Goal: Task Accomplishment & Management: Manage account settings

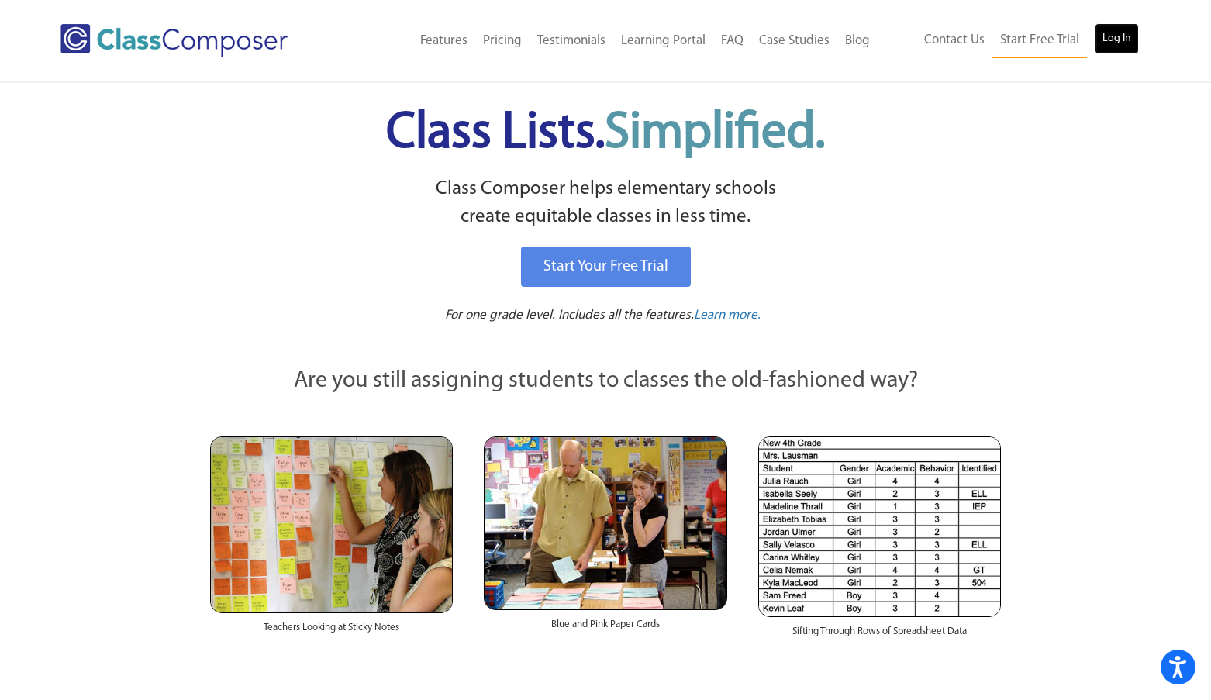
click at [1099, 36] on link "Log In" at bounding box center [1117, 38] width 44 height 31
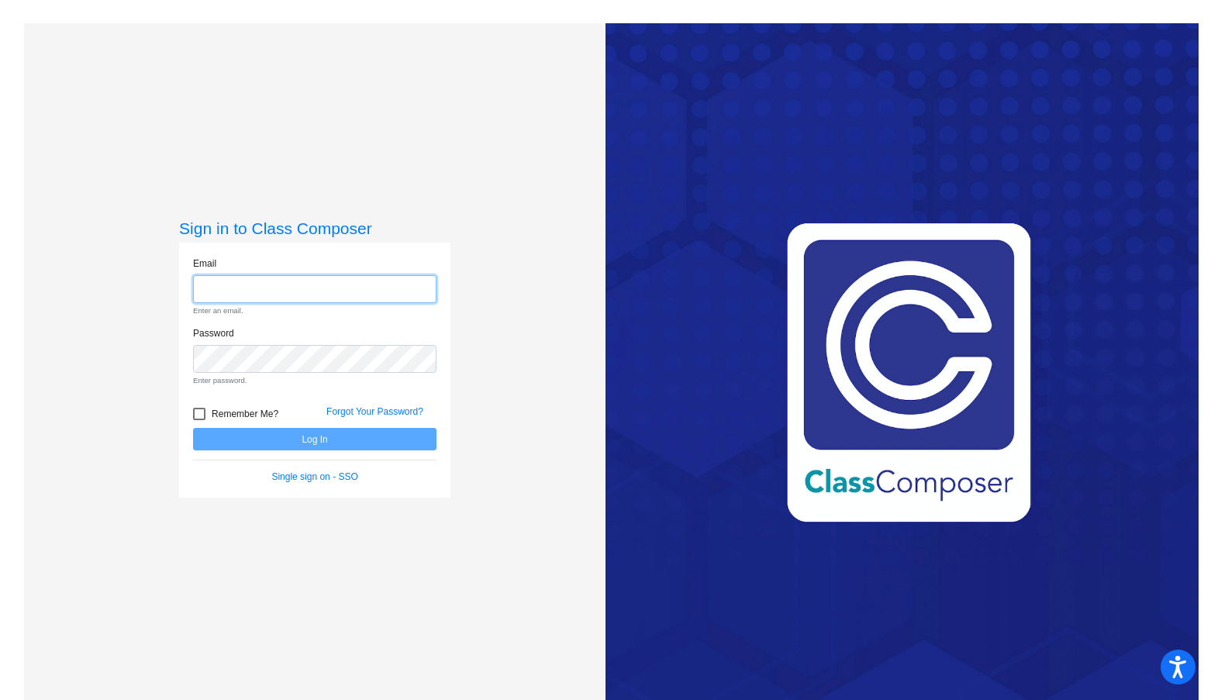
type input "alice.lee@lcps.org"
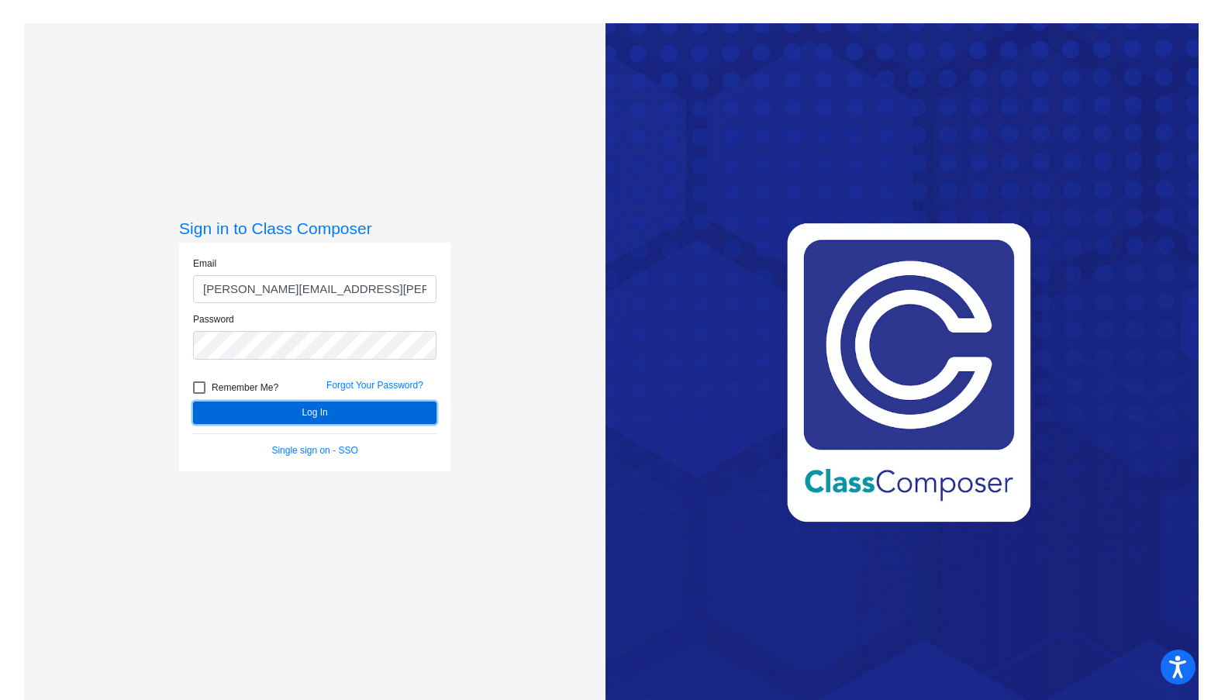
click at [323, 449] on form "Email alice.lee@lcps.org Password Remember Me? Forgot Your Password? Log In Sin…" at bounding box center [314, 357] width 243 height 201
click at [311, 420] on button "Log In" at bounding box center [314, 413] width 243 height 22
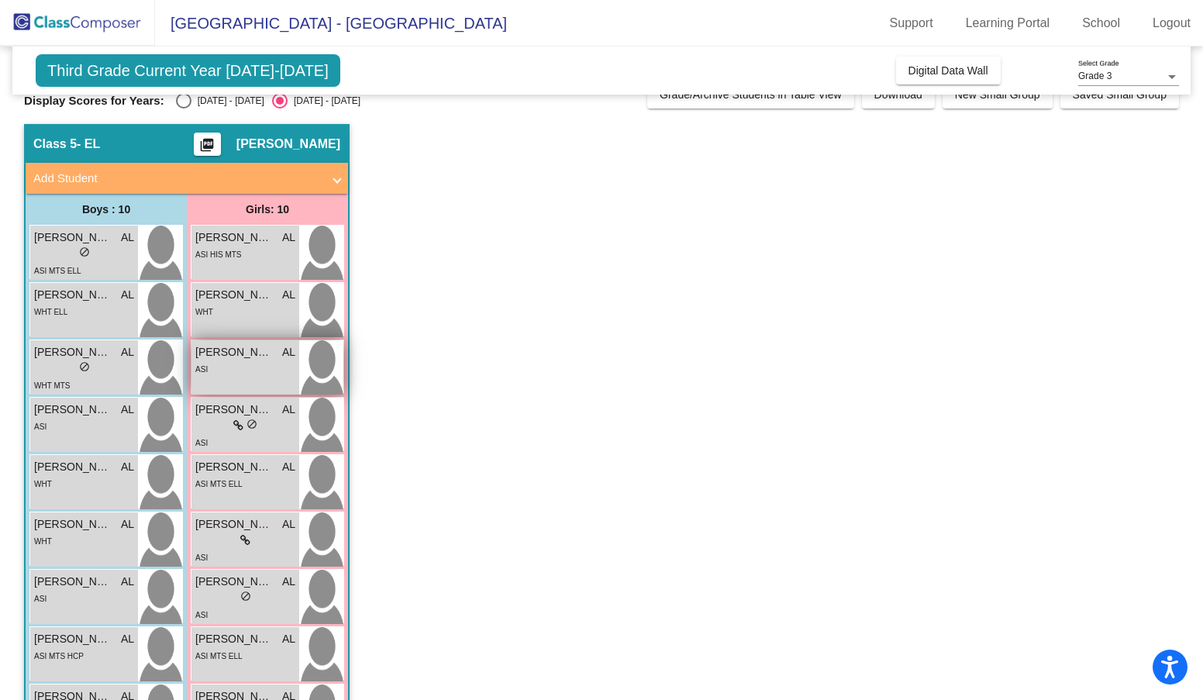
scroll to position [26, 0]
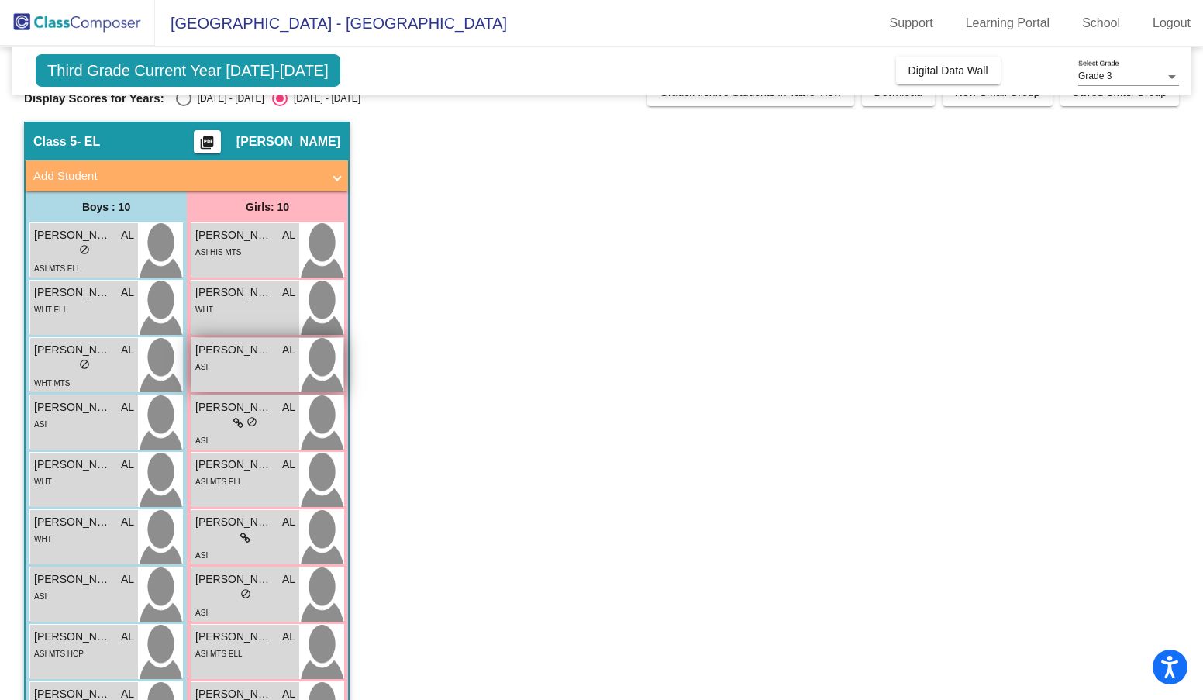
click at [271, 361] on div "ASI" at bounding box center [245, 366] width 100 height 16
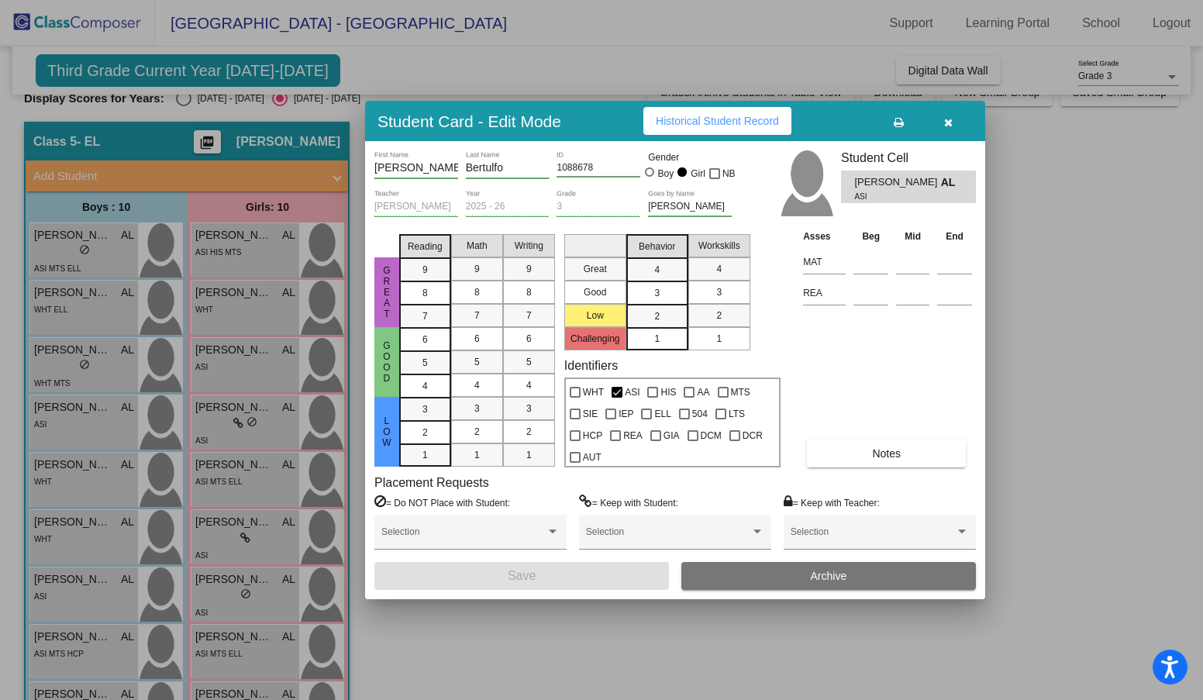
click at [267, 420] on div at bounding box center [601, 350] width 1203 height 700
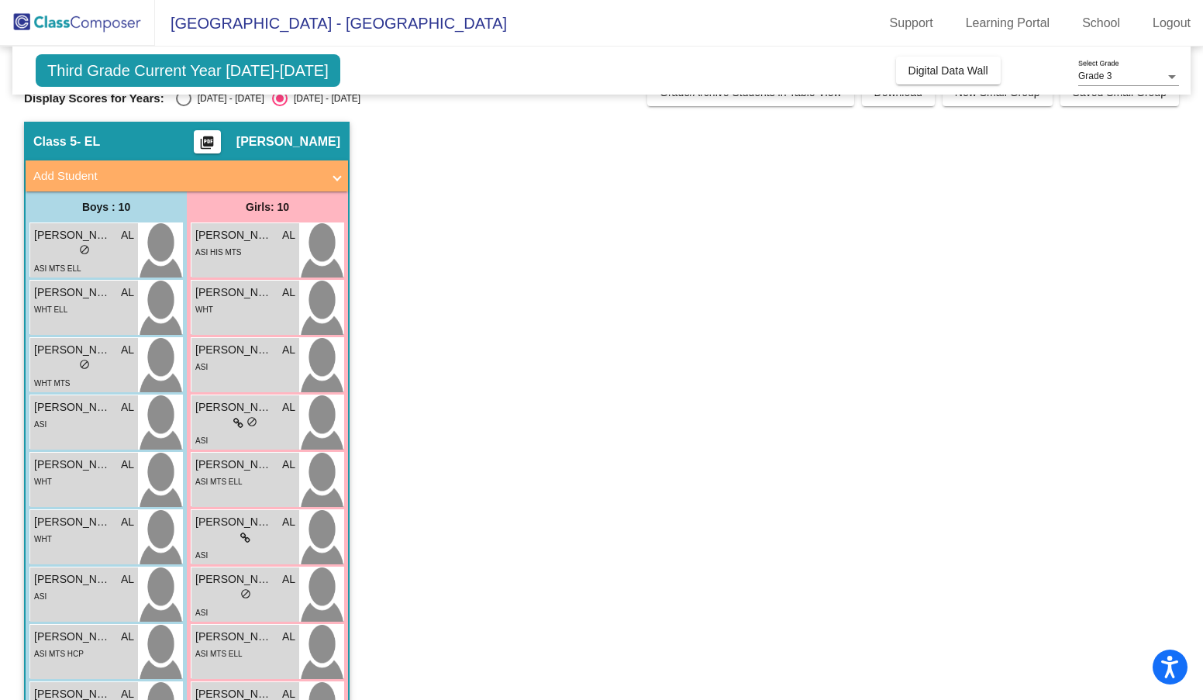
click at [267, 420] on div "lock do_not_disturb_alt" at bounding box center [245, 424] width 100 height 16
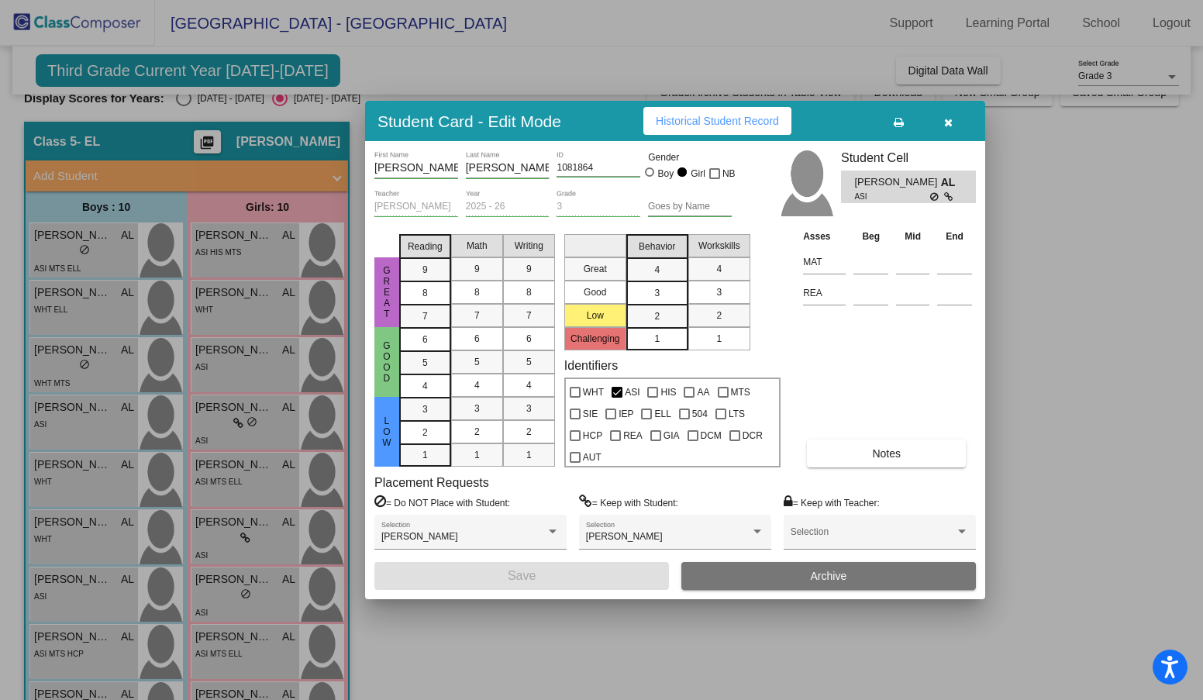
click at [267, 483] on div at bounding box center [601, 350] width 1203 height 700
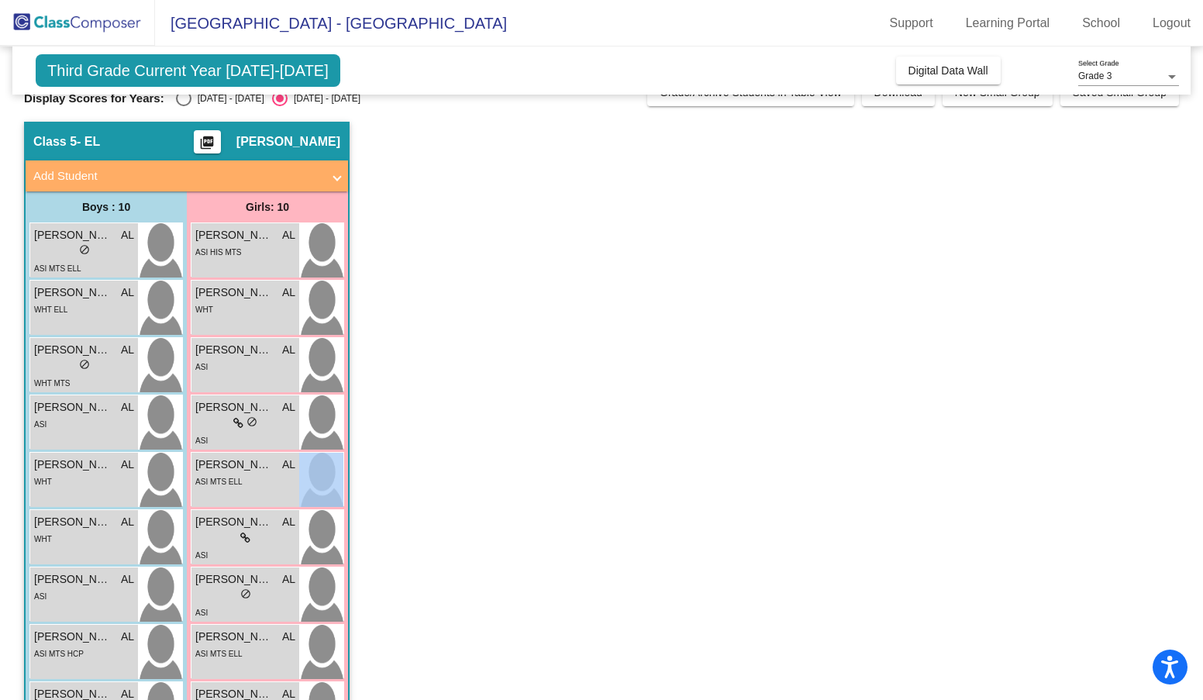
click at [267, 483] on div "ASI MTS ELL" at bounding box center [245, 481] width 100 height 16
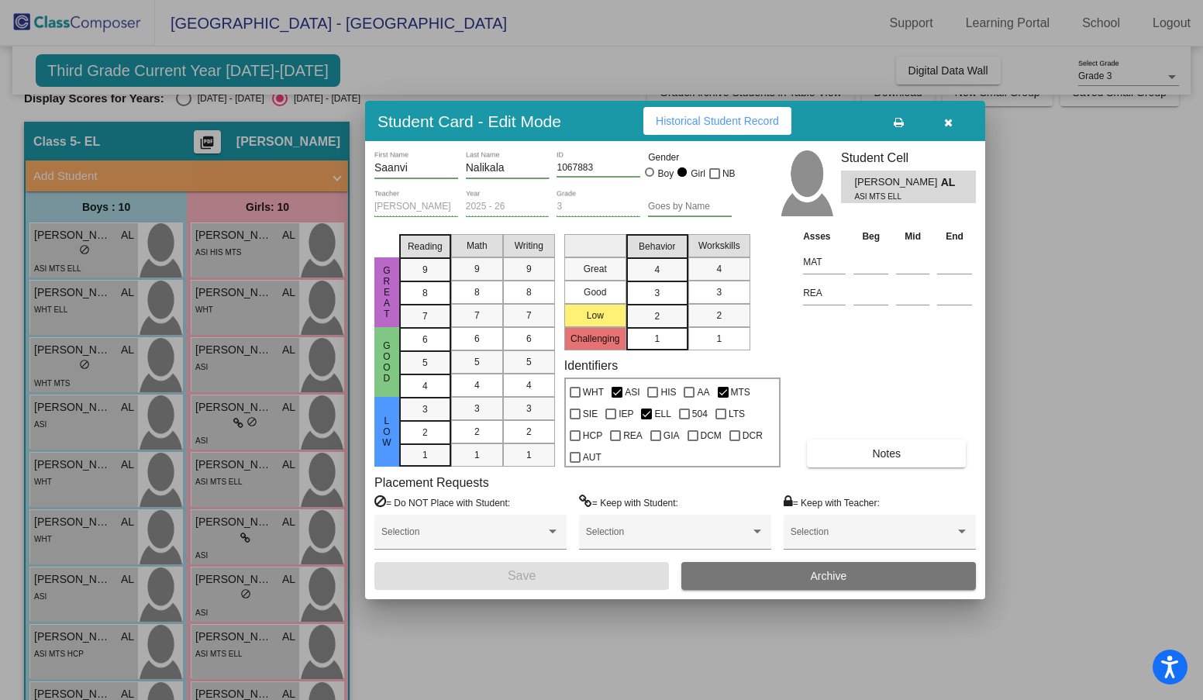
click at [220, 531] on div at bounding box center [601, 350] width 1203 height 700
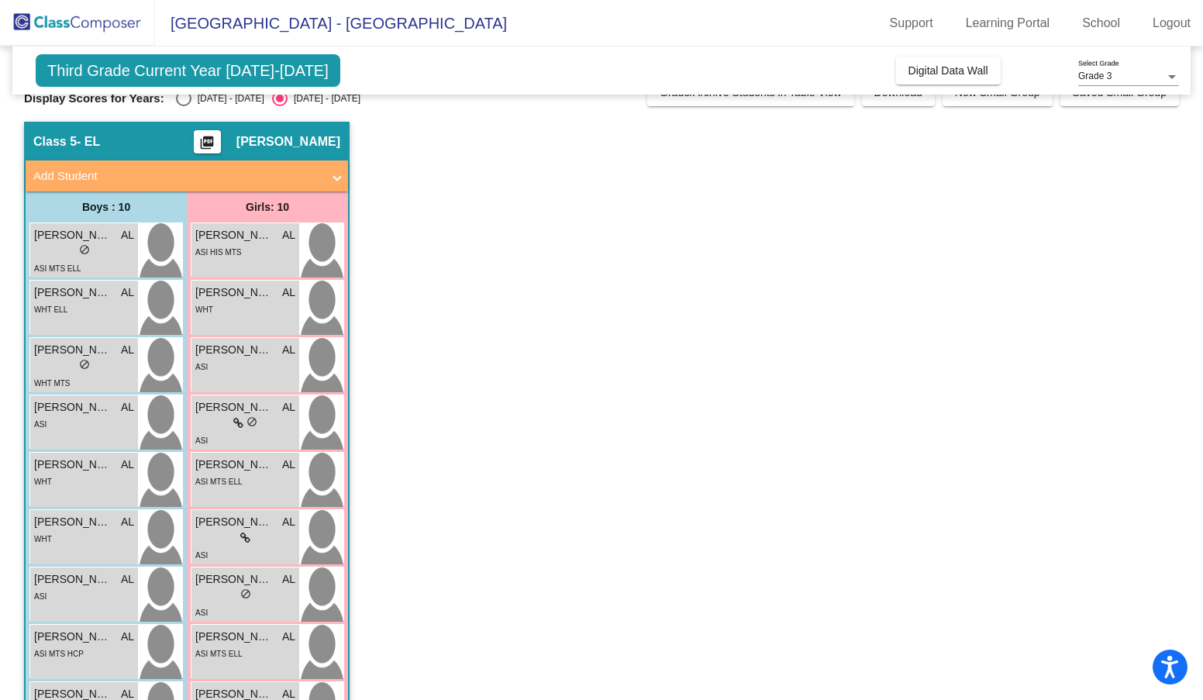
click at [220, 531] on div "lock do_not_disturb_alt" at bounding box center [245, 538] width 100 height 16
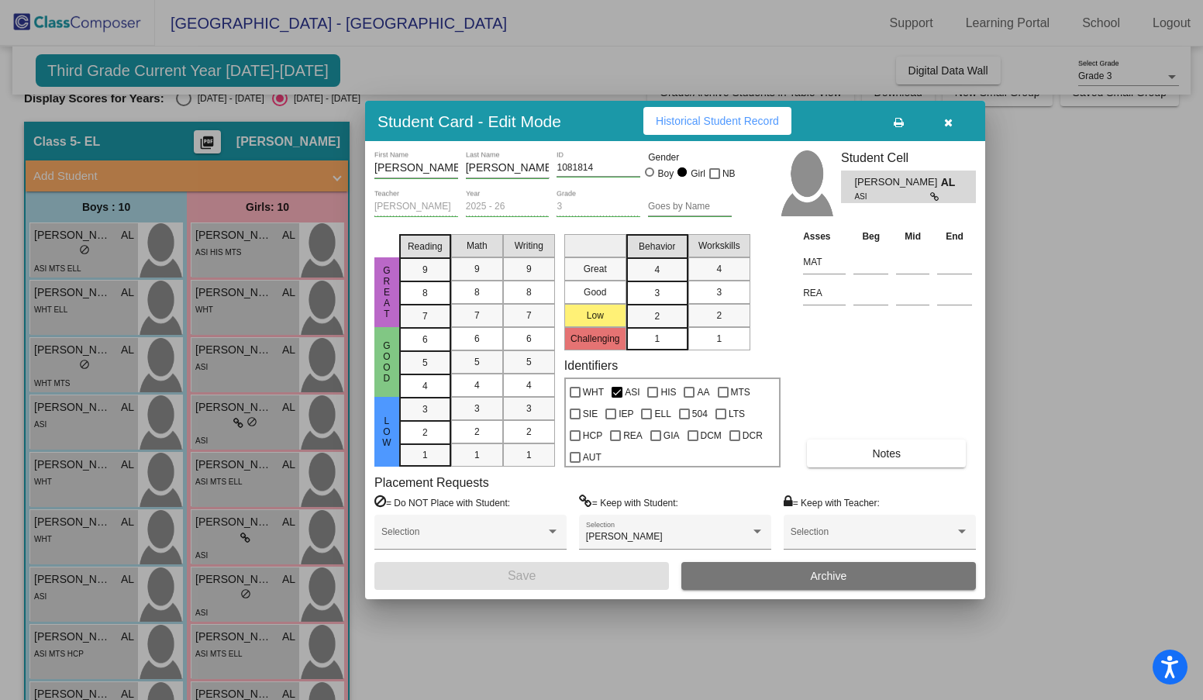
click at [242, 591] on div at bounding box center [601, 350] width 1203 height 700
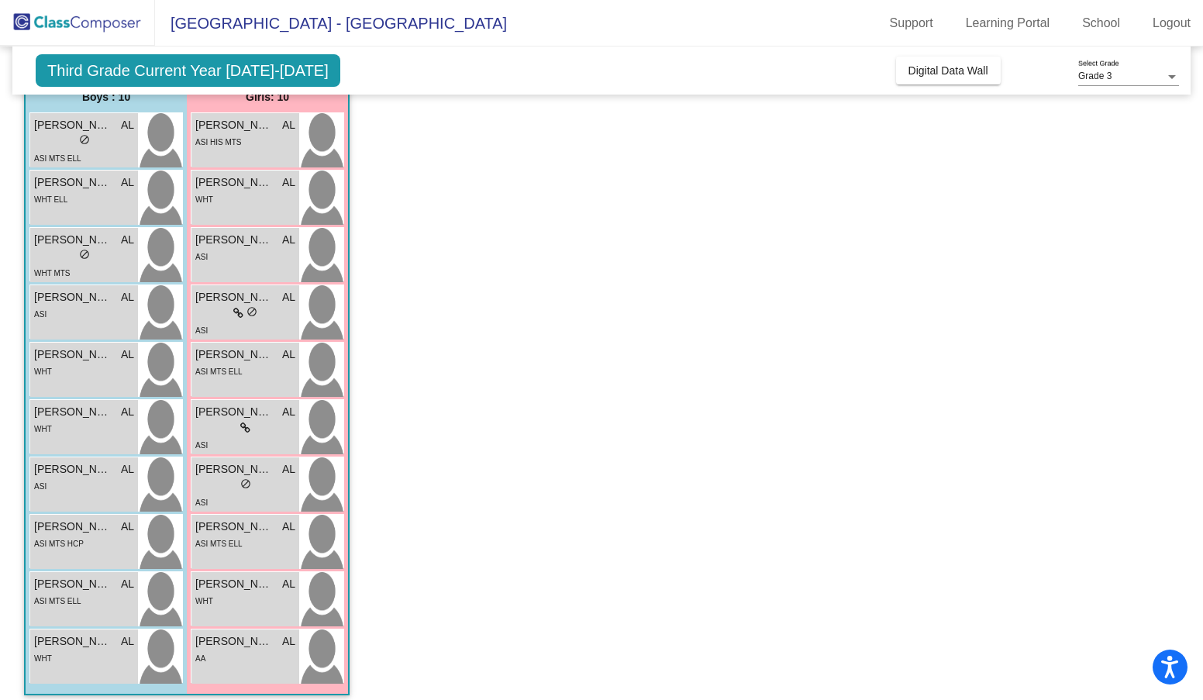
scroll to position [147, 0]
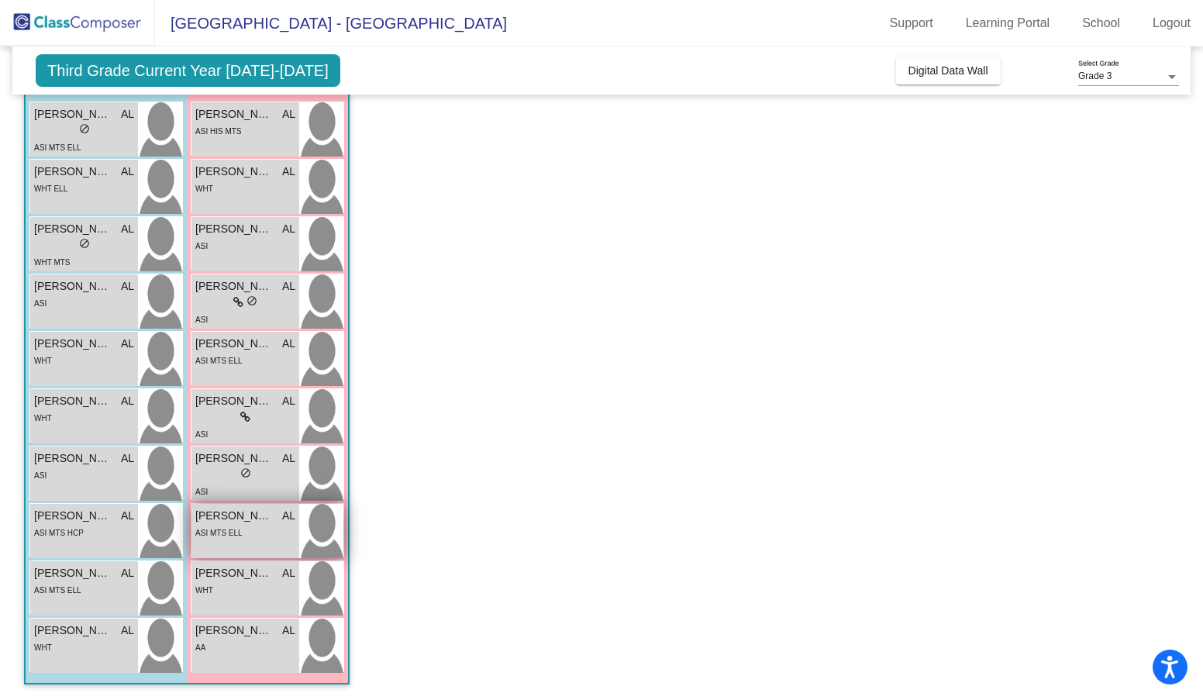
click at [266, 533] on div "ASI MTS ELL" at bounding box center [245, 532] width 100 height 16
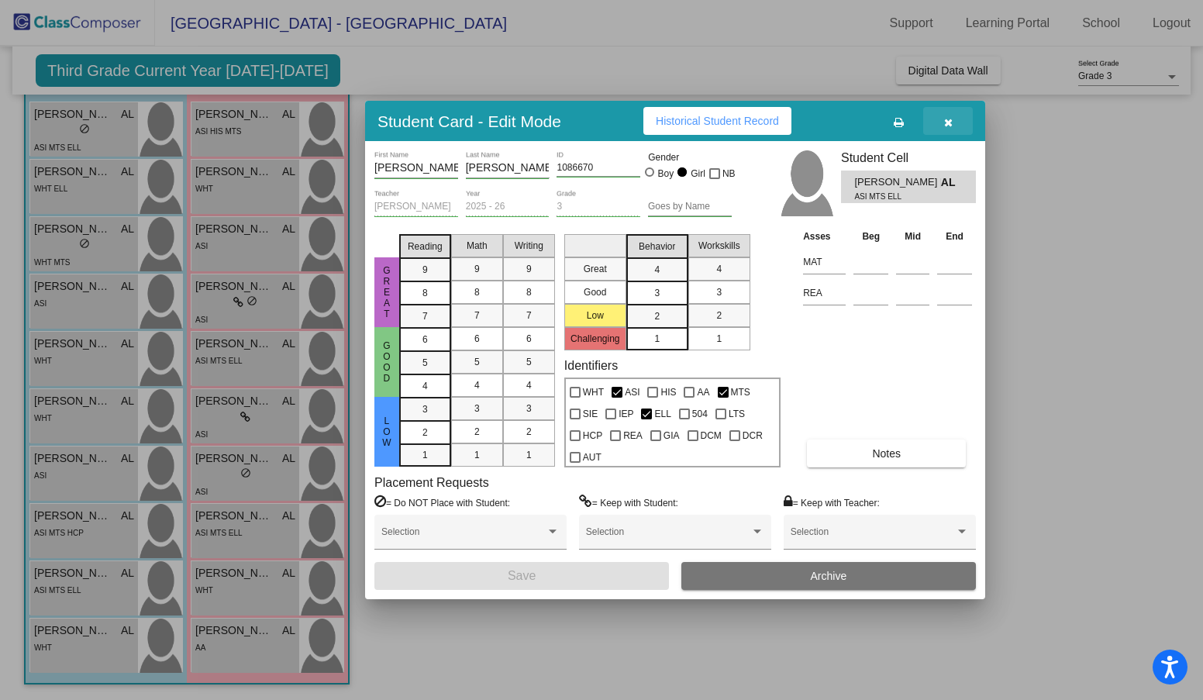
click at [948, 123] on icon "button" at bounding box center [948, 122] width 9 height 11
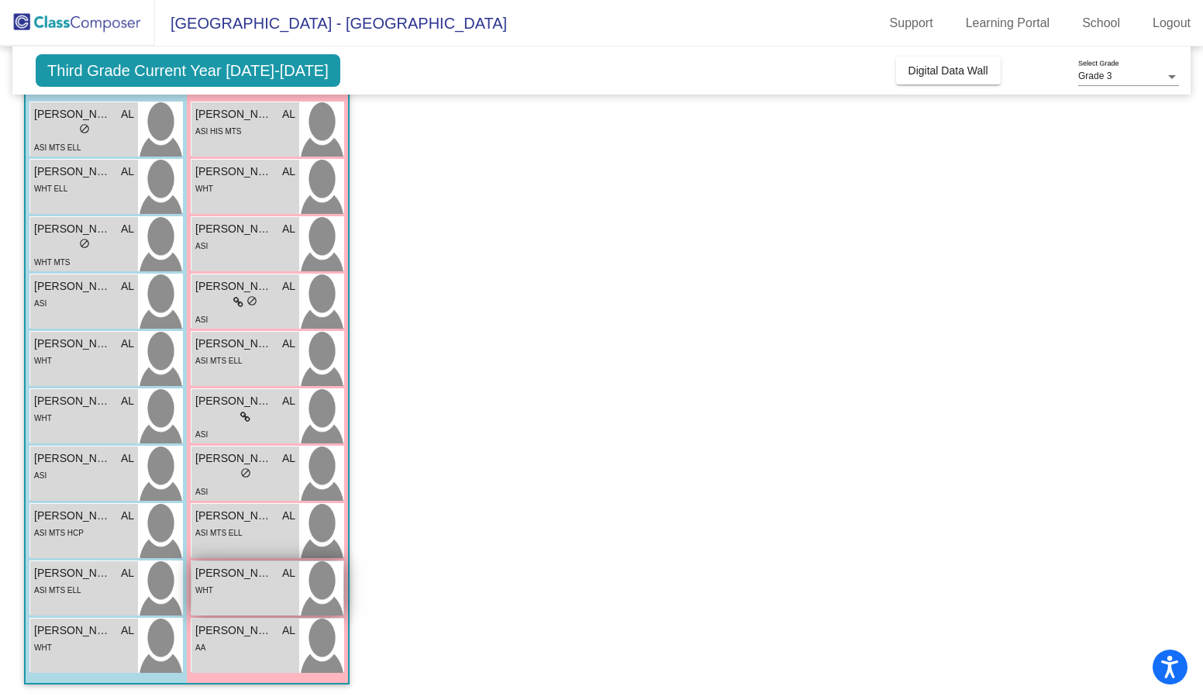
click at [261, 599] on div "Zeenat Rahman AL lock do_not_disturb_alt WHT" at bounding box center [246, 588] width 108 height 54
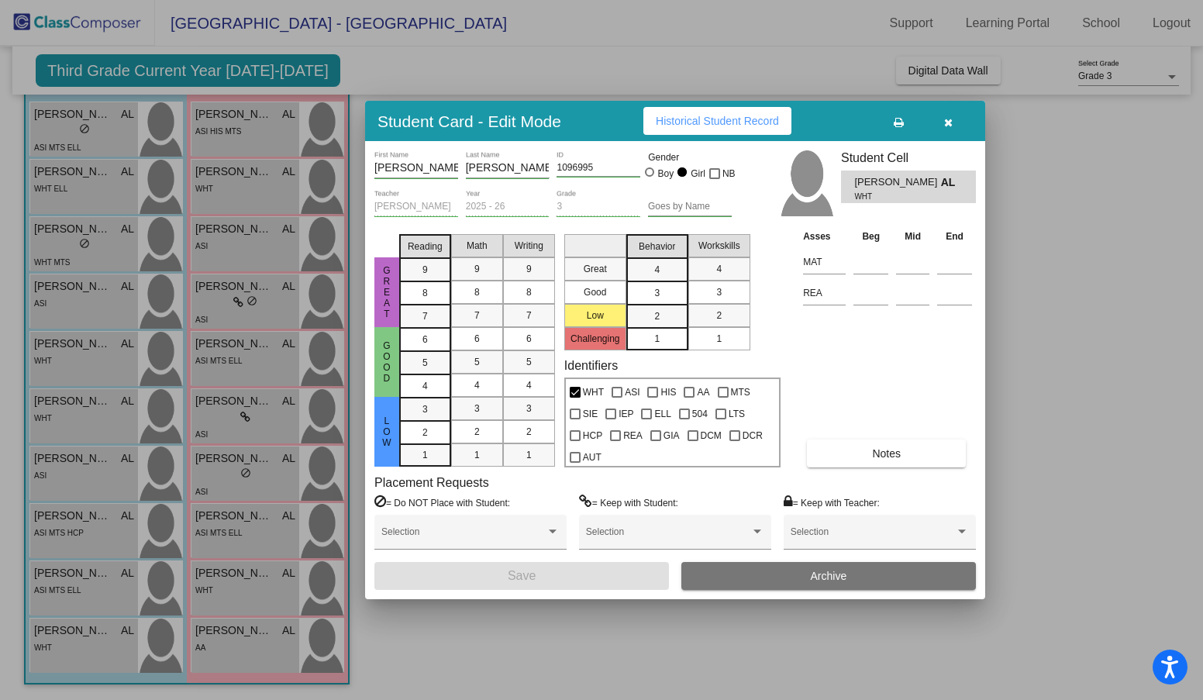
click at [947, 119] on icon "button" at bounding box center [948, 122] width 9 height 11
